Goal: Information Seeking & Learning: Learn about a topic

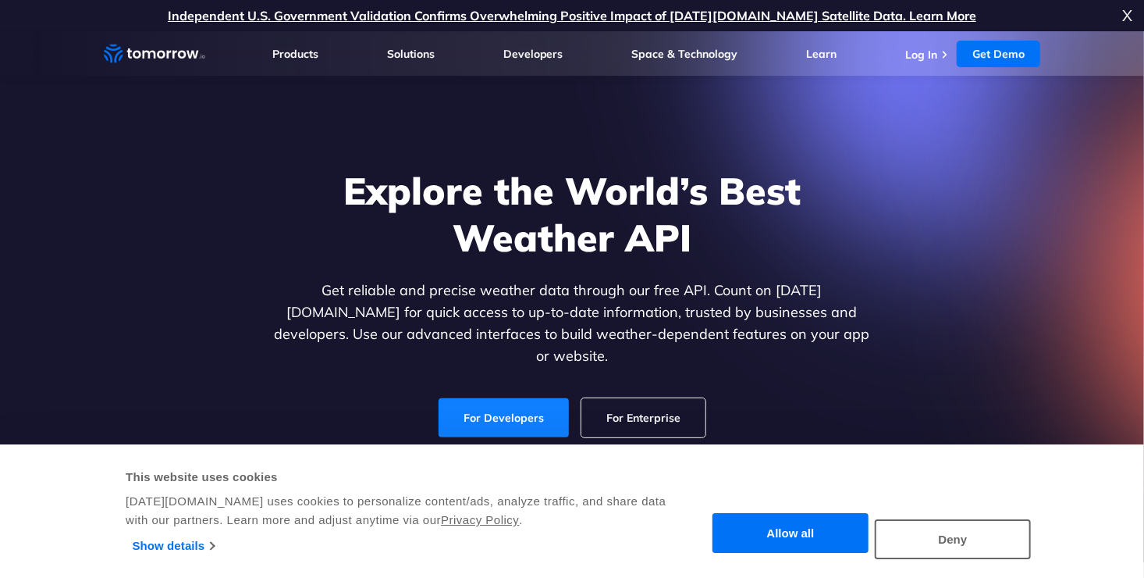
click at [503, 398] on link "For Developers" at bounding box center [504, 417] width 130 height 39
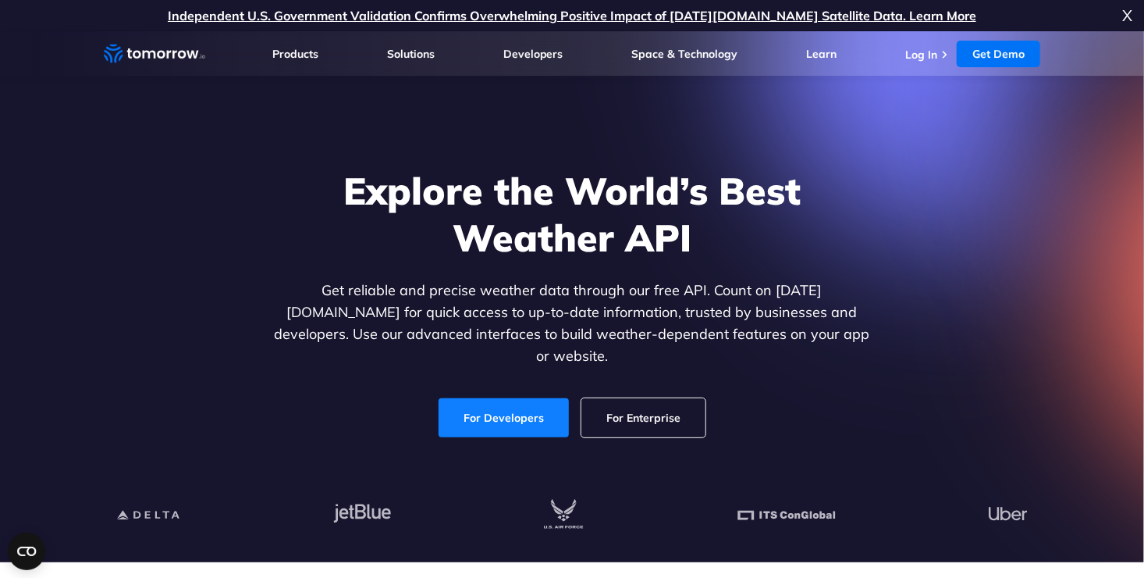
click at [513, 400] on link "For Developers" at bounding box center [504, 417] width 130 height 39
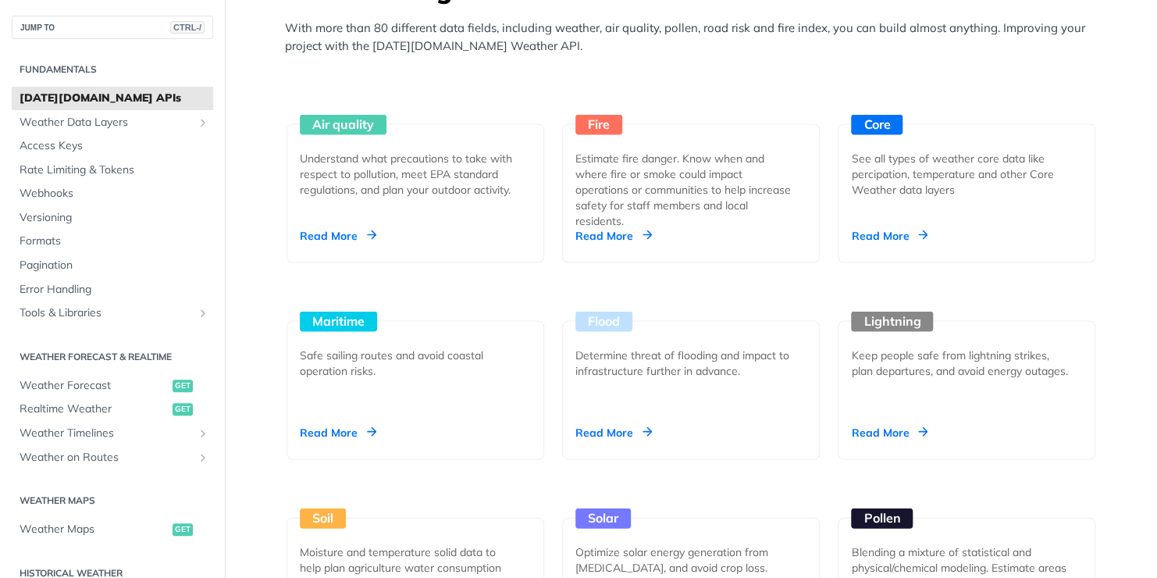
scroll to position [1594, 0]
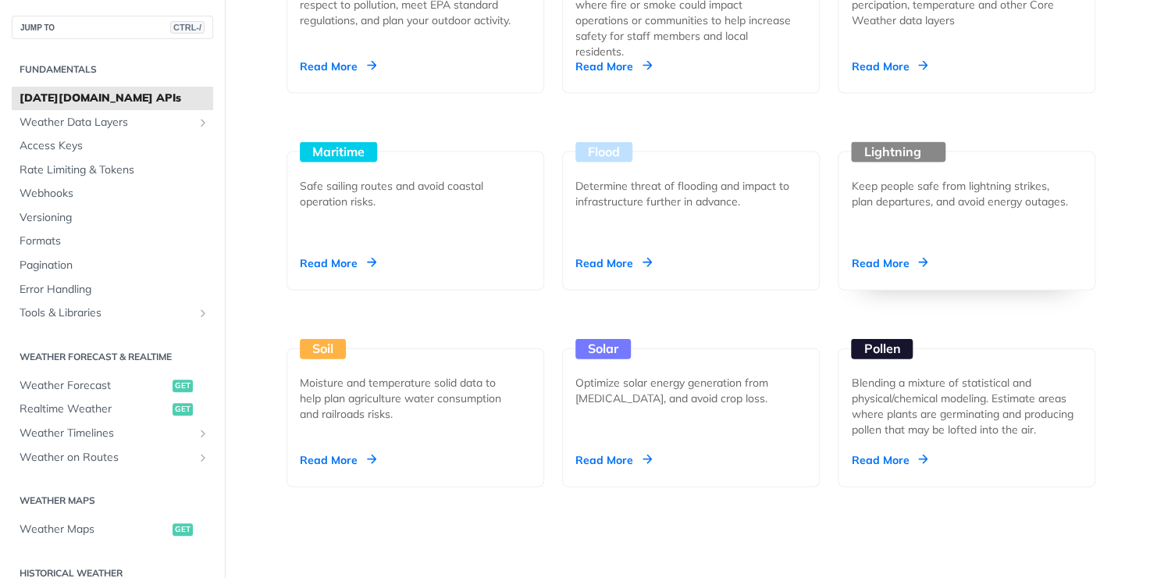
click at [898, 209] on div "Keep people safe from lightning strikes, plan departures, and avoid energy outa…" at bounding box center [960, 193] width 219 height 31
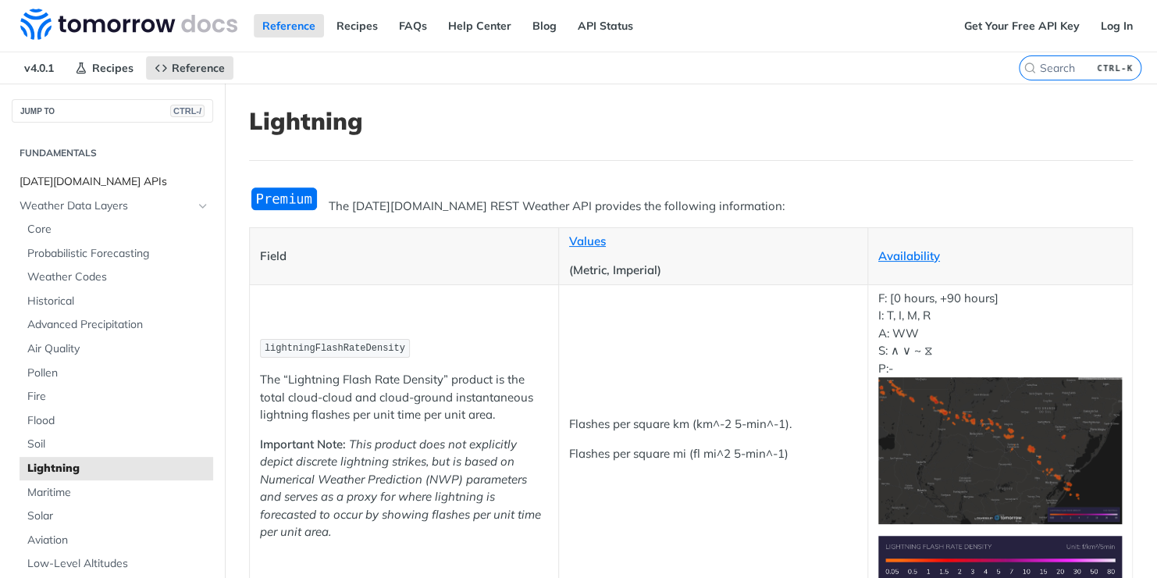
click at [115, 178] on span "[DATE][DOMAIN_NAME] APIs" at bounding box center [115, 182] width 190 height 16
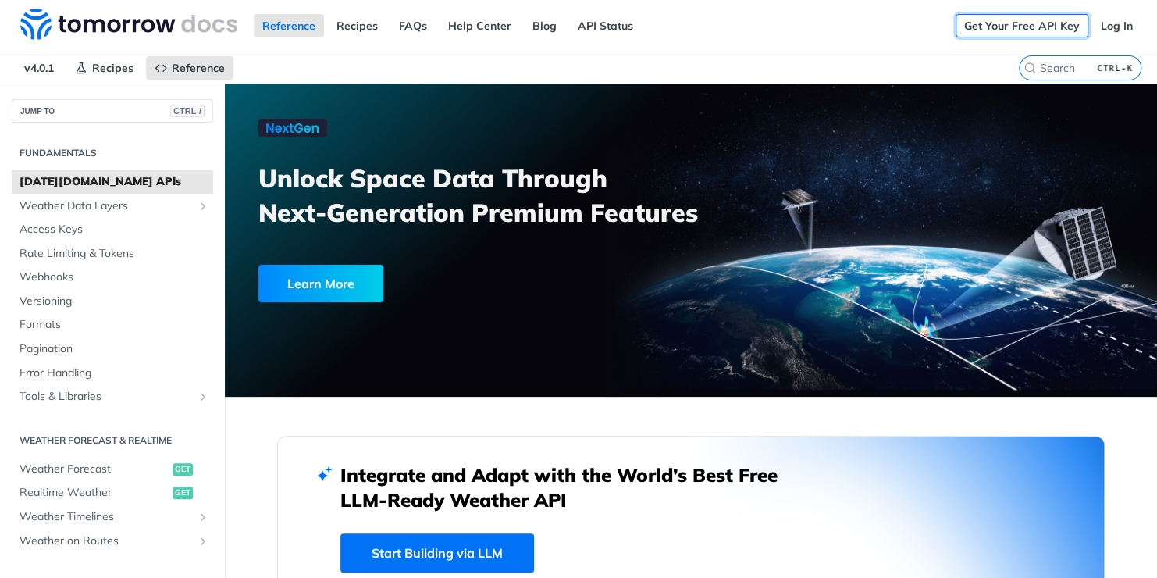
click at [1015, 18] on link "Get Your Free API Key" at bounding box center [1021, 25] width 133 height 23
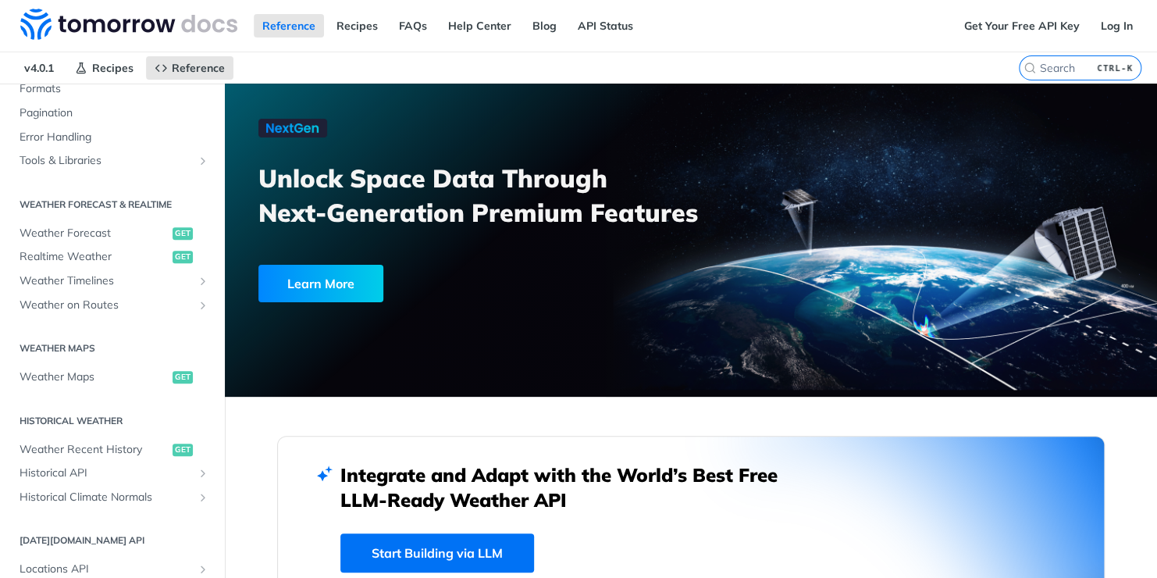
scroll to position [300, 0]
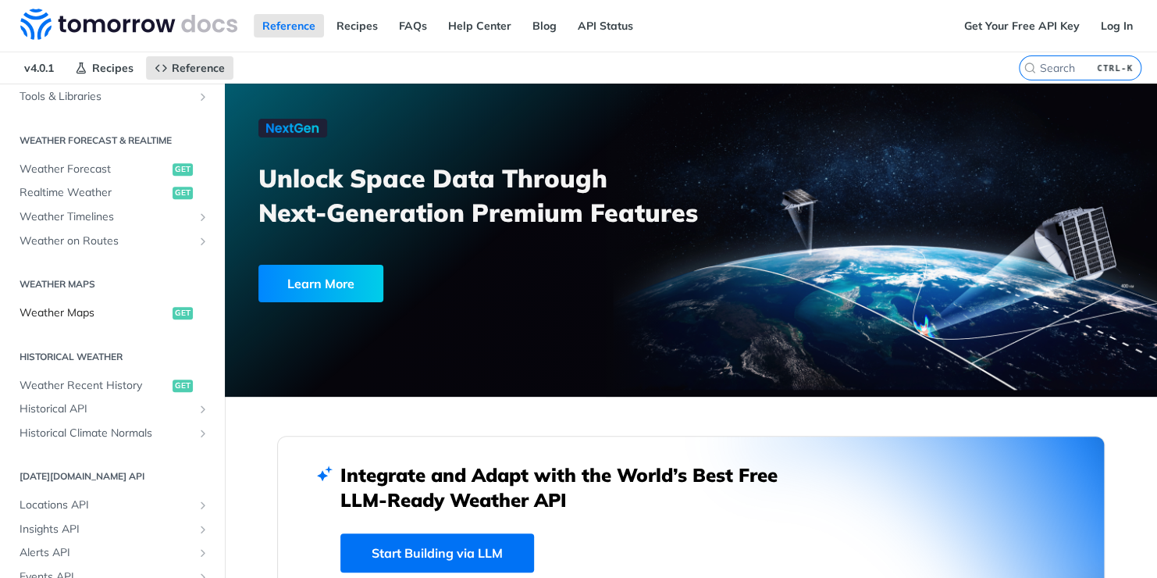
click at [69, 311] on span "Weather Maps" at bounding box center [94, 313] width 149 height 16
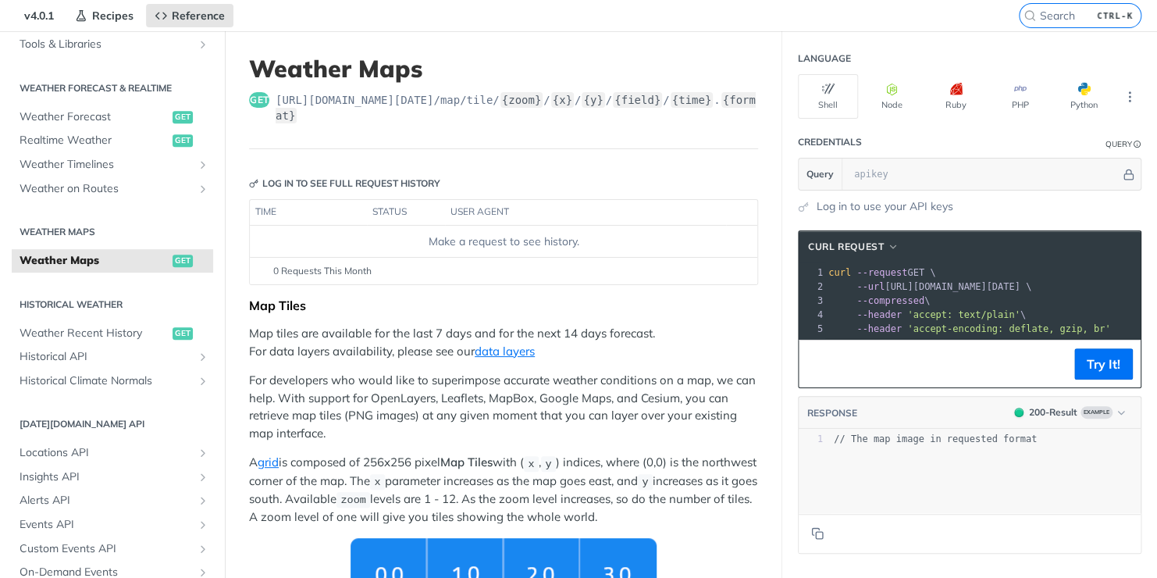
scroll to position [52, 0]
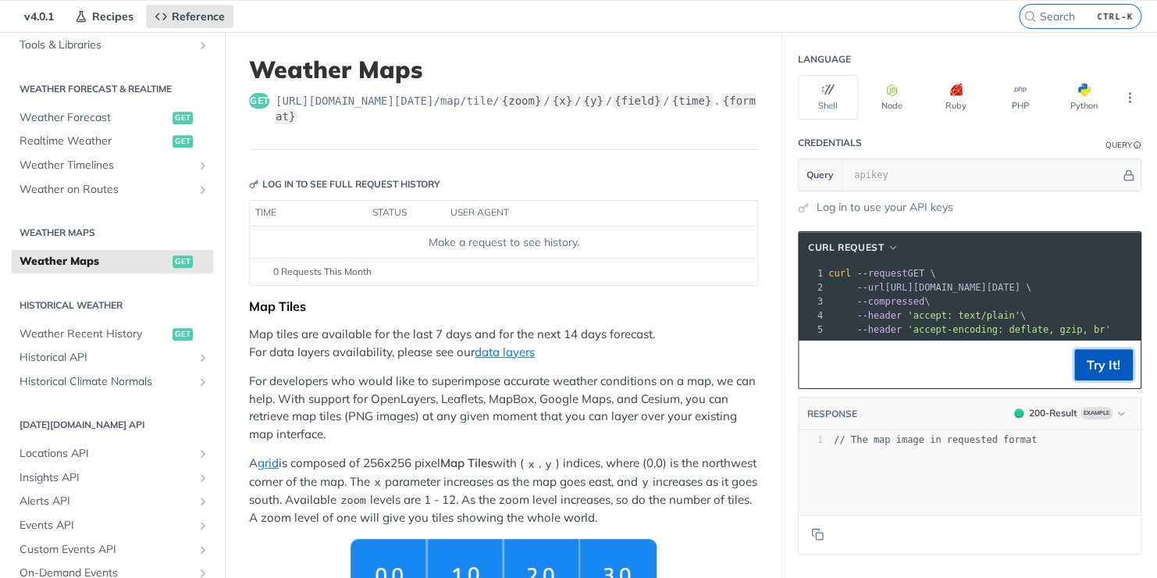
click at [1076, 378] on button "Try It!" at bounding box center [1103, 364] width 59 height 31
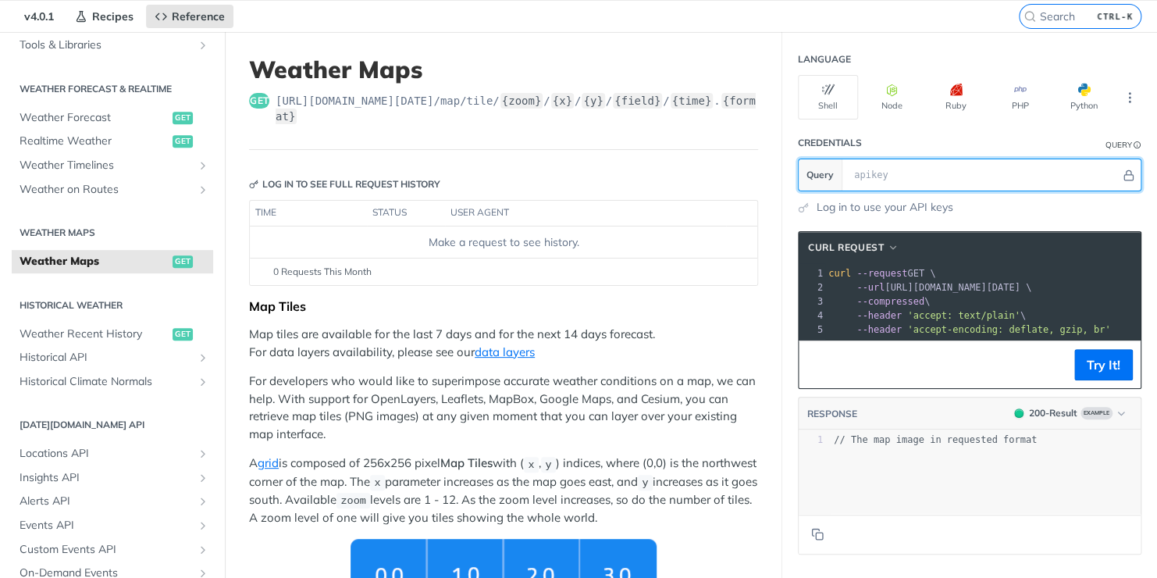
scroll to position [0, 0]
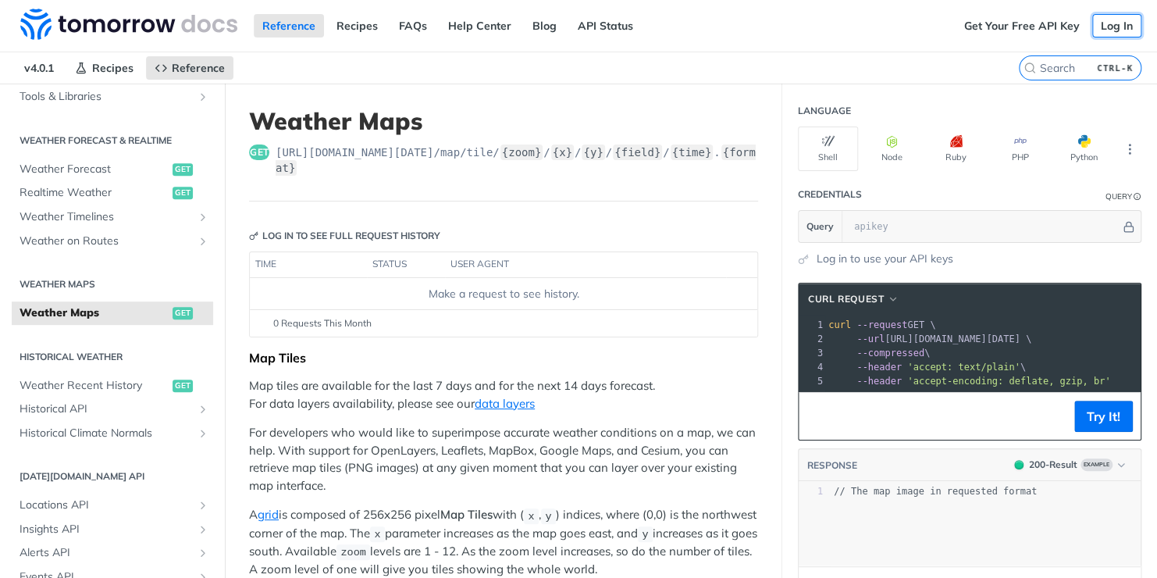
click at [1106, 25] on link "Log In" at bounding box center [1116, 25] width 49 height 23
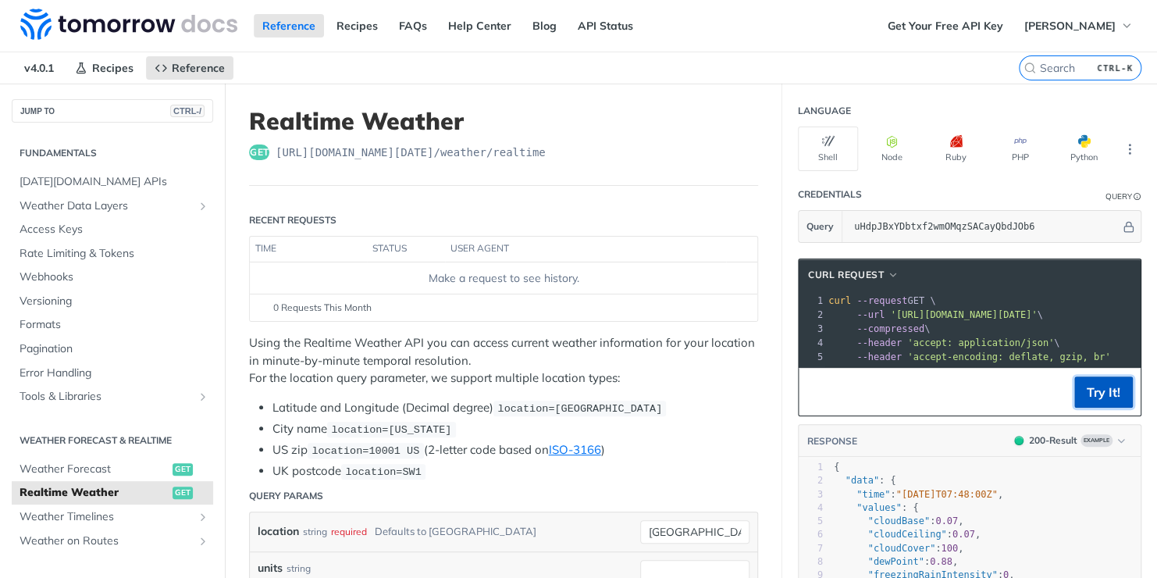
click at [1098, 398] on button "Try It!" at bounding box center [1103, 391] width 59 height 31
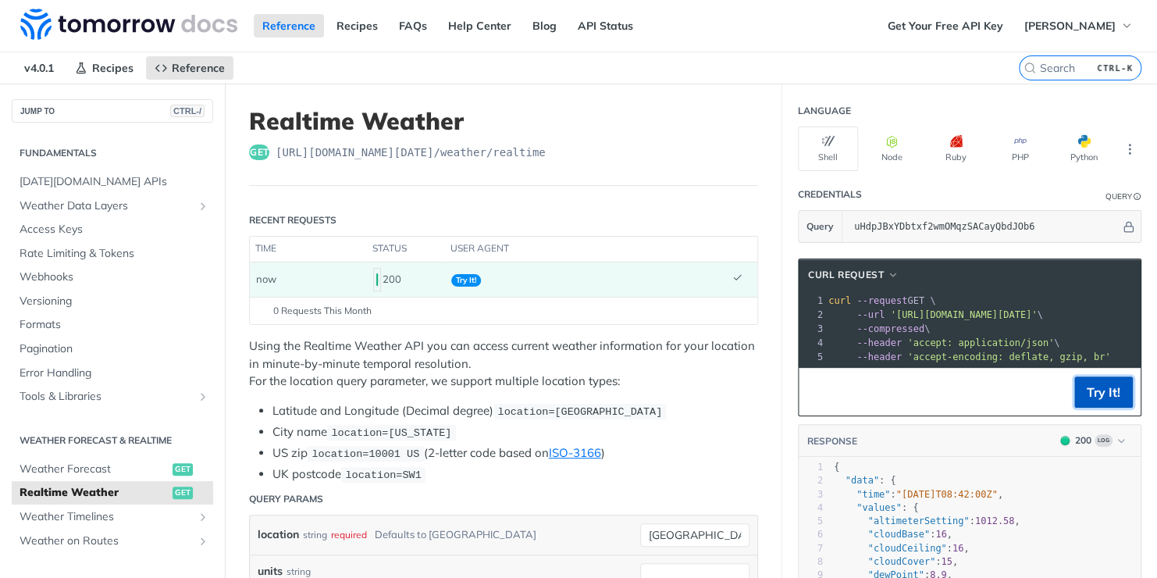
click at [1085, 400] on button "Try It!" at bounding box center [1103, 391] width 59 height 31
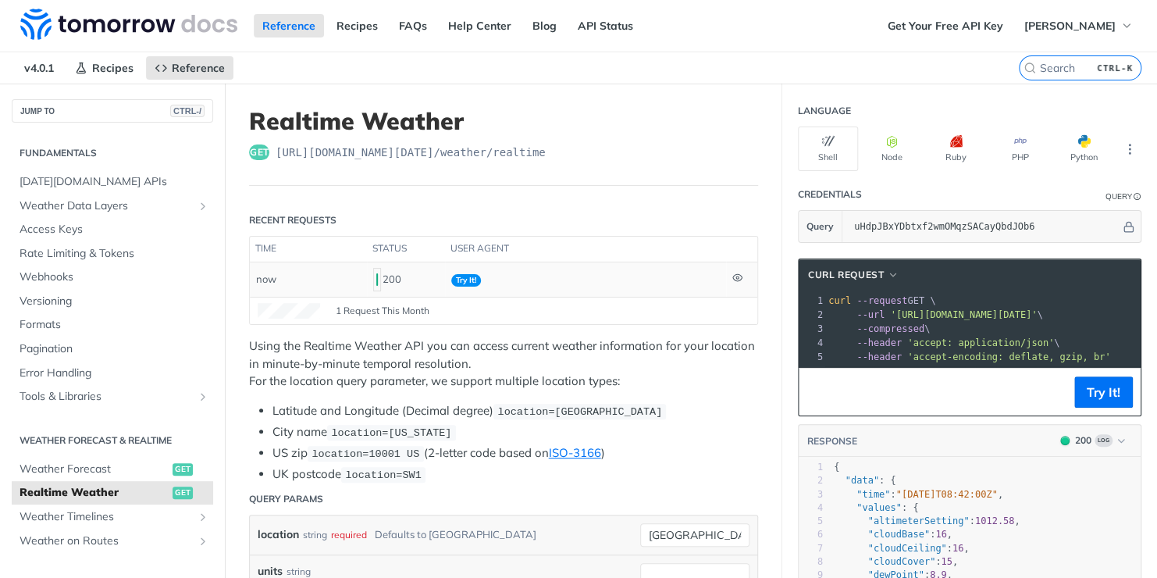
click at [461, 280] on span "Try It!" at bounding box center [466, 280] width 30 height 12
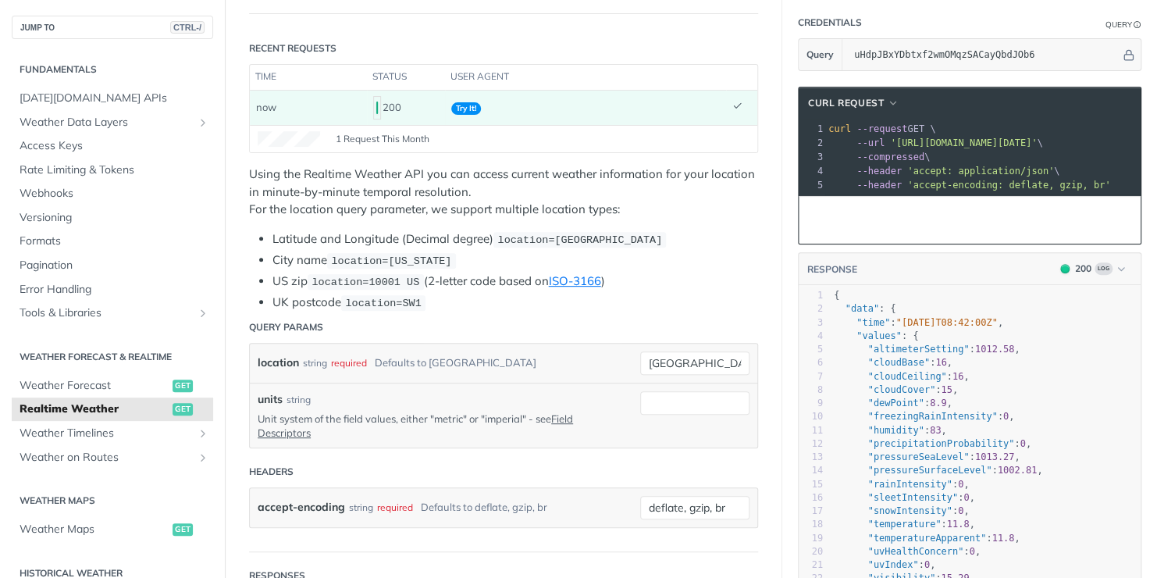
scroll to position [175, 0]
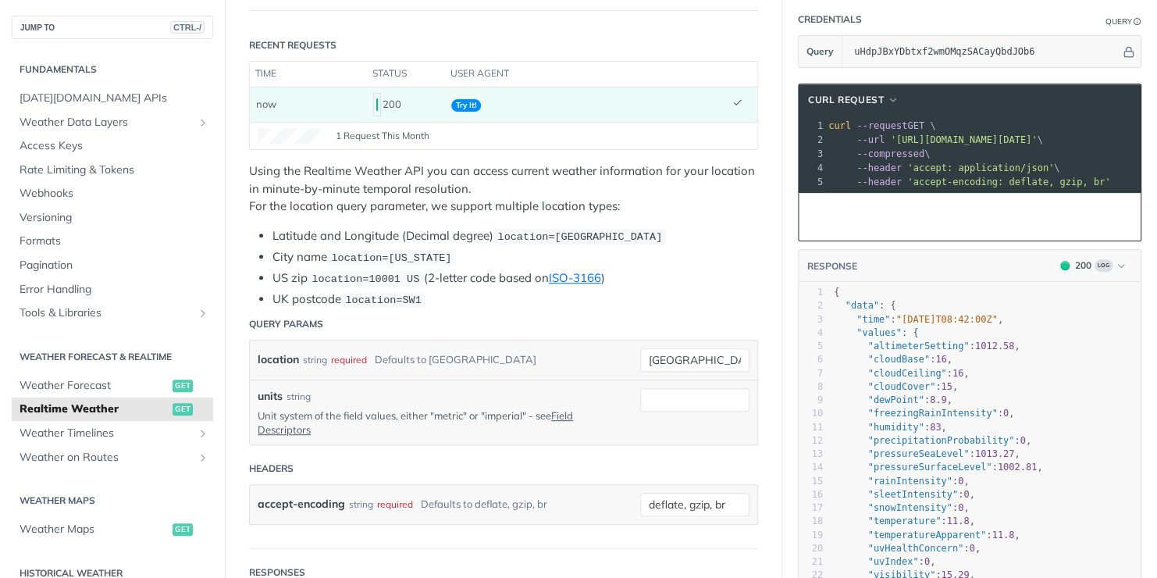
click at [457, 102] on span "Try It!" at bounding box center [466, 105] width 30 height 12
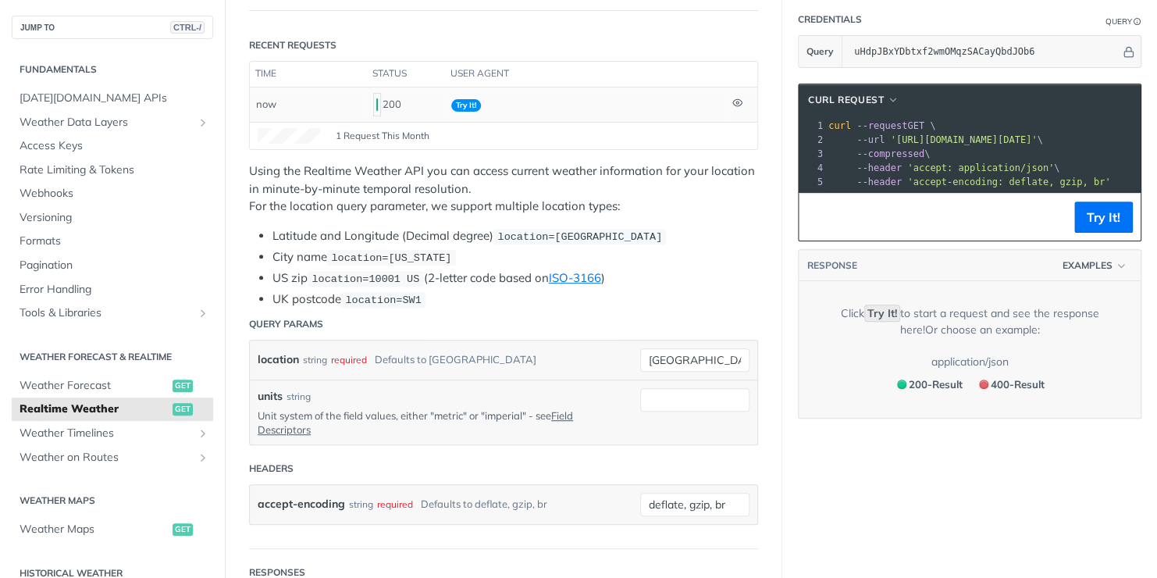
click at [457, 102] on span "Try It!" at bounding box center [466, 105] width 30 height 12
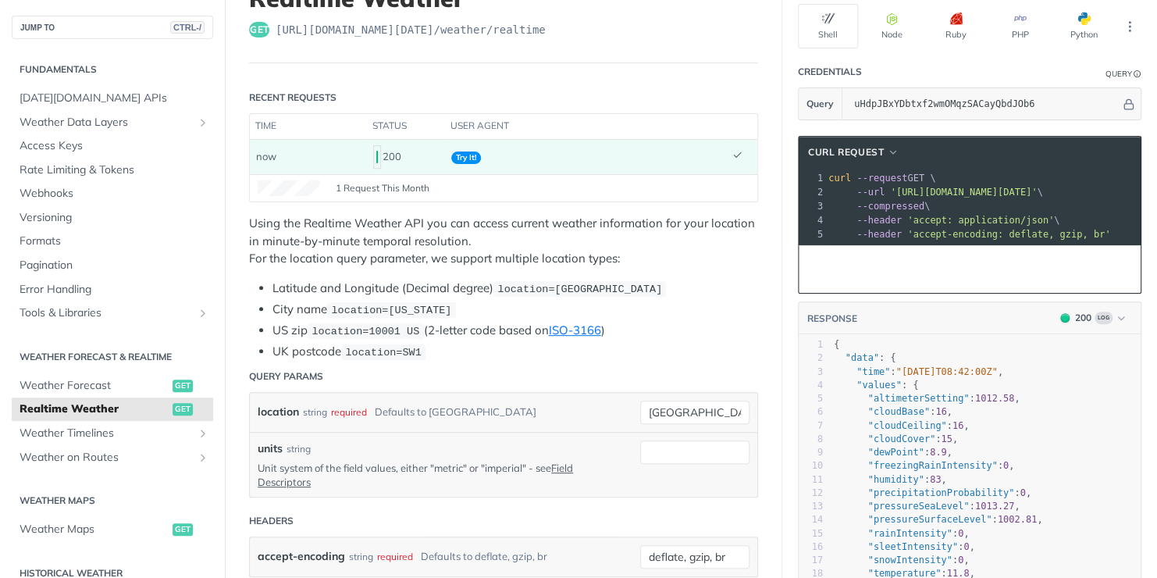
scroll to position [0, 0]
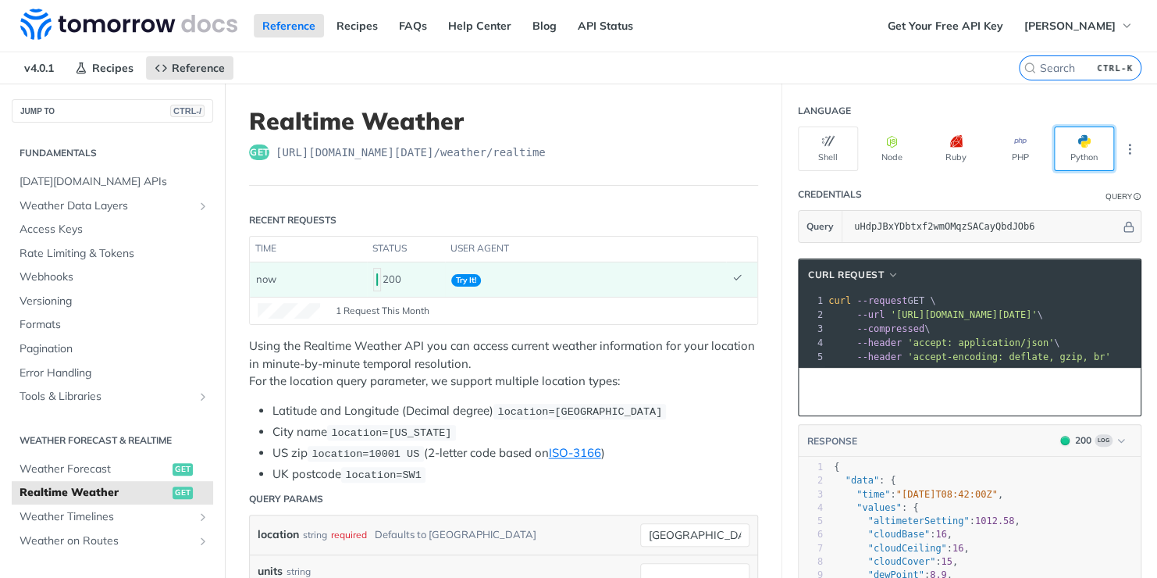
click at [1055, 154] on button "Python" at bounding box center [1084, 148] width 60 height 44
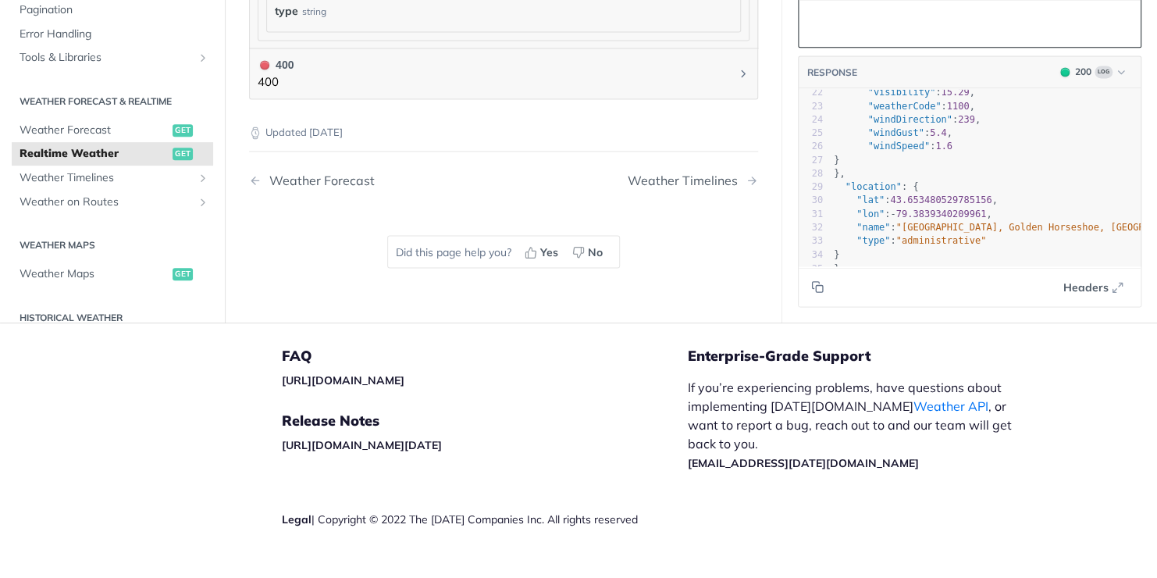
scroll to position [1213, 0]
